Goal: Transaction & Acquisition: Subscribe to service/newsletter

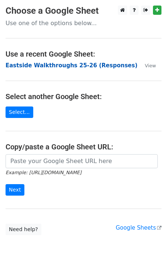
click at [56, 68] on strong "Eastside Walkthroughs 25-26 (Responses)" at bounding box center [72, 65] width 132 height 7
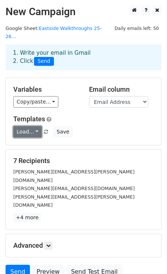
click at [24, 126] on link "Load..." at bounding box center [27, 131] width 29 height 11
click at [29, 142] on link "Feedback Form" at bounding box center [45, 148] width 63 height 12
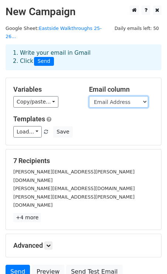
click at [114, 96] on select "Timestamp Email Address Email Grade Part of the Day Subject 2.1 Achieving Expec…" at bounding box center [118, 101] width 59 height 11
select select "Email"
click at [89, 96] on select "Timestamp Email Address Email Grade Part of the Day Subject 2.1 Achieving Expec…" at bounding box center [118, 101] width 59 height 11
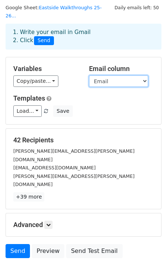
scroll to position [43, 0]
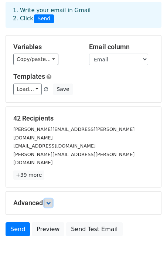
click at [49, 199] on link at bounding box center [48, 203] width 8 height 8
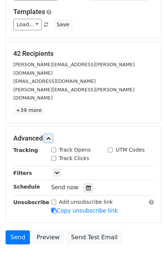
scroll to position [115, 0]
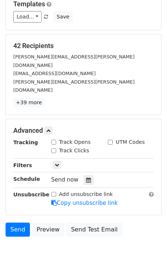
click at [54, 140] on input "Track Opens" at bounding box center [53, 142] width 5 height 5
checkbox input "true"
click at [54, 148] on input "Track Clicks" at bounding box center [53, 150] width 5 height 5
checkbox input "true"
click at [110, 140] on input "UTM Codes" at bounding box center [110, 142] width 5 height 5
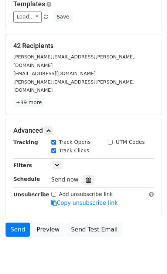
checkbox input "true"
click at [57, 163] on icon at bounding box center [57, 165] width 4 height 4
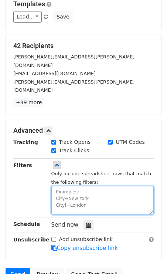
click at [60, 186] on textarea at bounding box center [102, 200] width 103 height 29
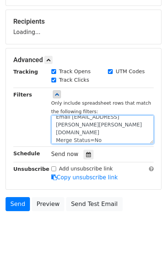
scroll to position [131, 0]
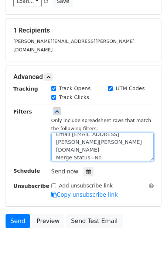
type textarea "Email Address=elvira.cortez@clevelandisd.org Merge Status=No"
click at [117, 137] on textarea "Email Address=elvira.cortez@clevelandisd.org Merge Status=No" at bounding box center [102, 147] width 103 height 29
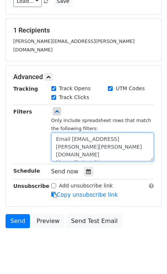
click at [80, 133] on textarea "Email Address=elvira.cortez@clevelandisd.org Merge Status=No" at bounding box center [102, 147] width 103 height 29
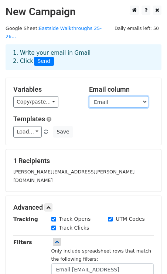
click at [113, 96] on select "Timestamp Email Address Email Grade Part of the Day Subject 2.1 Achieving Expec…" at bounding box center [118, 101] width 59 height 11
click at [89, 96] on select "Timestamp Email Address Email Grade Part of the Day Subject 2.1 Achieving Expec…" at bounding box center [118, 101] width 59 height 11
click at [120, 96] on select "Timestamp Email Address Email Grade Part of the Day Subject 2.1 Achieving Expec…" at bounding box center [118, 101] width 59 height 11
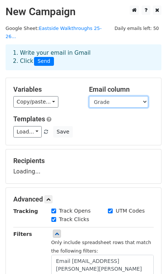
select select "Email"
click at [89, 96] on select "Timestamp Email Address Email Grade Part of the Day Subject 2.1 Achieving Expec…" at bounding box center [118, 101] width 59 height 11
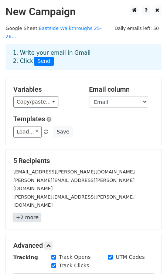
click at [31, 213] on link "+2 more" at bounding box center [27, 217] width 28 height 9
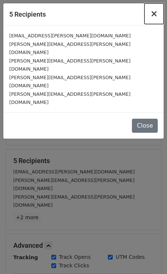
click at [153, 15] on span "×" at bounding box center [154, 14] width 7 height 10
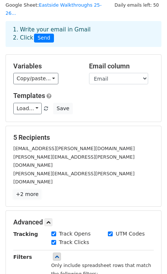
scroll to position [25, 0]
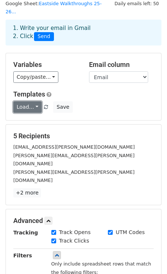
click at [30, 101] on link "Load..." at bounding box center [27, 106] width 29 height 11
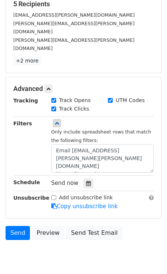
scroll to position [160, 0]
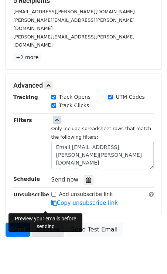
click at [46, 223] on link "Preview" at bounding box center [48, 230] width 33 height 14
click at [40, 223] on link "Preview" at bounding box center [48, 230] width 33 height 14
click at [48, 223] on link "Preview" at bounding box center [48, 230] width 33 height 14
click at [44, 223] on link "Preview" at bounding box center [48, 230] width 33 height 14
click at [18, 223] on link "Send" at bounding box center [18, 230] width 24 height 14
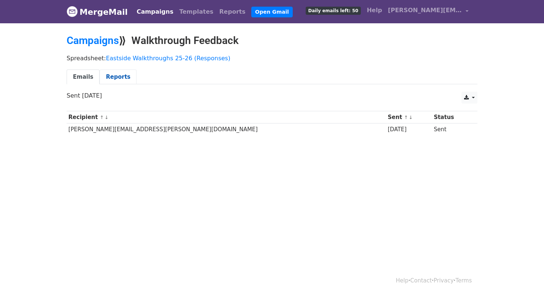
click at [117, 80] on link "Reports" at bounding box center [118, 77] width 37 height 15
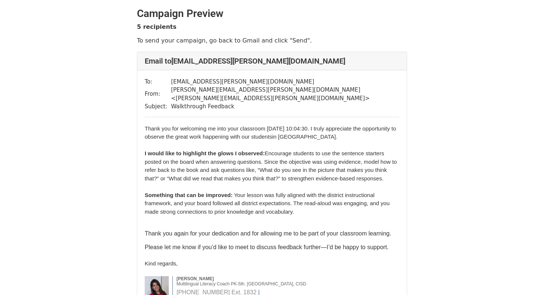
click at [227, 216] on p at bounding box center [272, 220] width 255 height 8
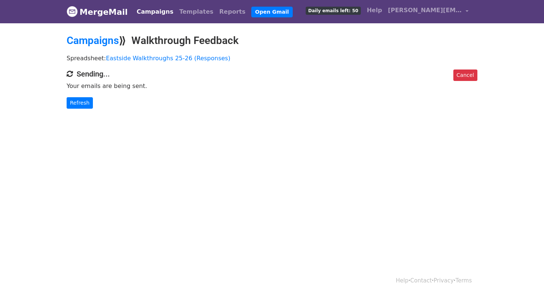
click at [149, 13] on link "Campaigns" at bounding box center [155, 11] width 43 height 15
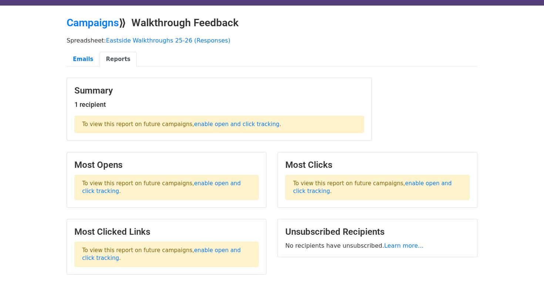
scroll to position [20, 0]
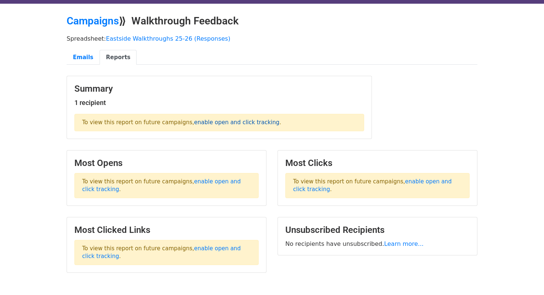
click at [241, 122] on link "enable open and click tracking" at bounding box center [236, 122] width 85 height 7
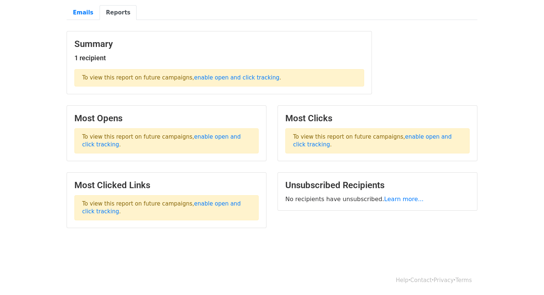
scroll to position [0, 0]
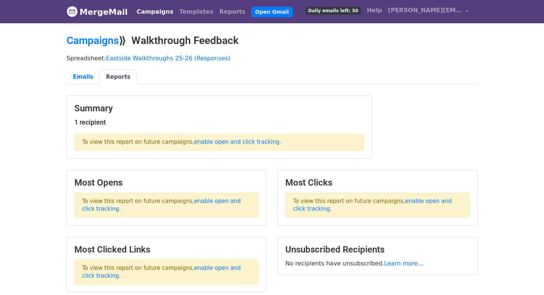
click at [146, 11] on link "Campaigns" at bounding box center [155, 11] width 43 height 15
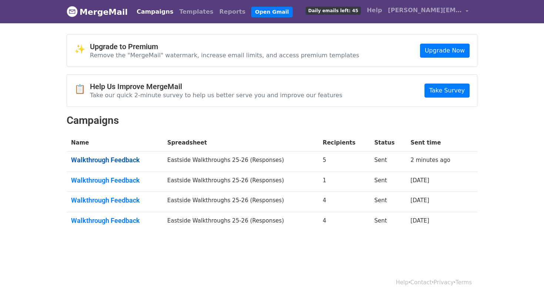
click at [117, 157] on link "Walkthrough Feedback" at bounding box center [114, 160] width 87 height 8
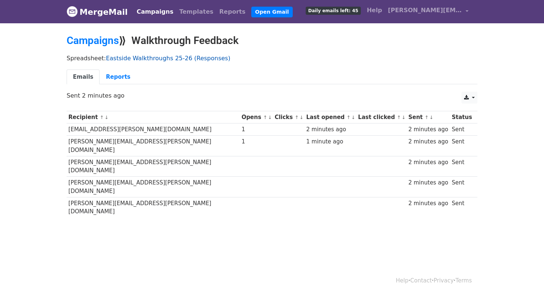
click at [159, 59] on link "Eastside Walkthroughs 25-26 (Responses)" at bounding box center [168, 58] width 124 height 7
click at [121, 76] on link "Reports" at bounding box center [118, 77] width 37 height 15
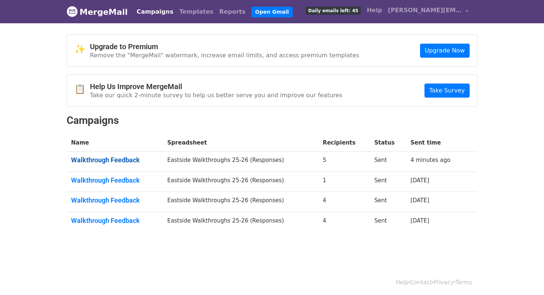
click at [99, 162] on link "Walkthrough Feedback" at bounding box center [114, 160] width 87 height 8
click at [111, 164] on link "Walkthrough Feedback" at bounding box center [114, 160] width 86 height 8
